Goal: Information Seeking & Learning: Find specific fact

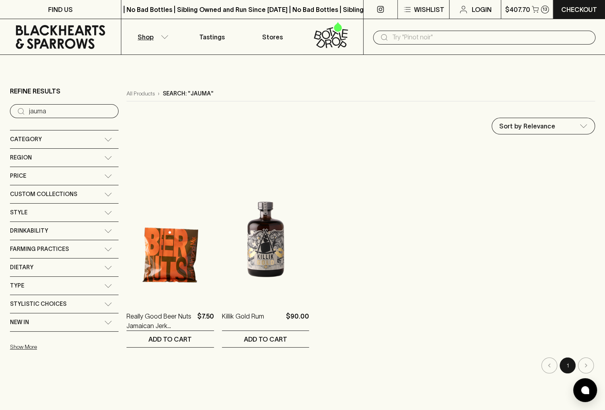
click at [394, 38] on input "text" at bounding box center [490, 37] width 197 height 13
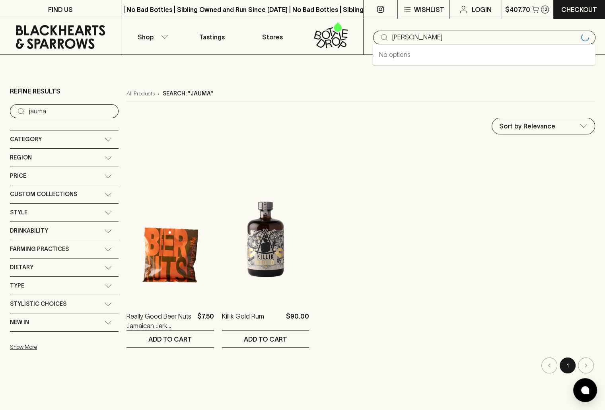
type input "sven"
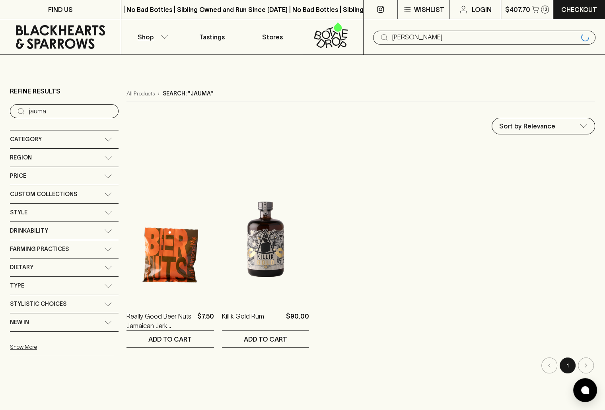
type input "sven"
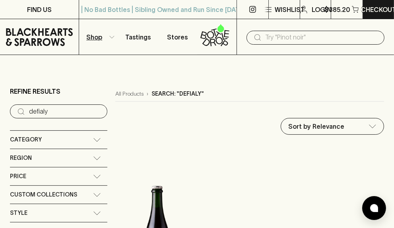
click at [130, 132] on div "Sort by Relevance default ​" at bounding box center [249, 126] width 269 height 17
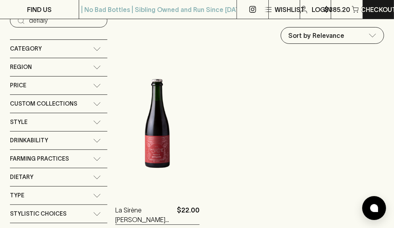
scroll to position [159, 0]
